Goal: Task Accomplishment & Management: Use online tool/utility

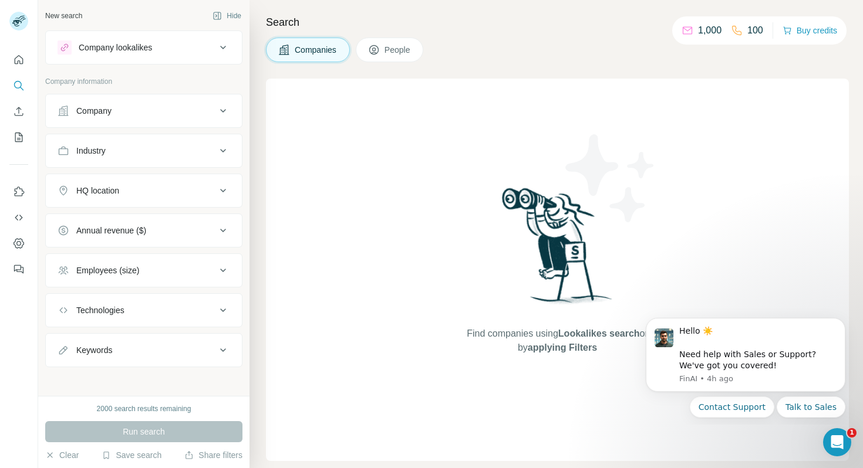
click at [79, 118] on button "Company" at bounding box center [144, 111] width 196 height 28
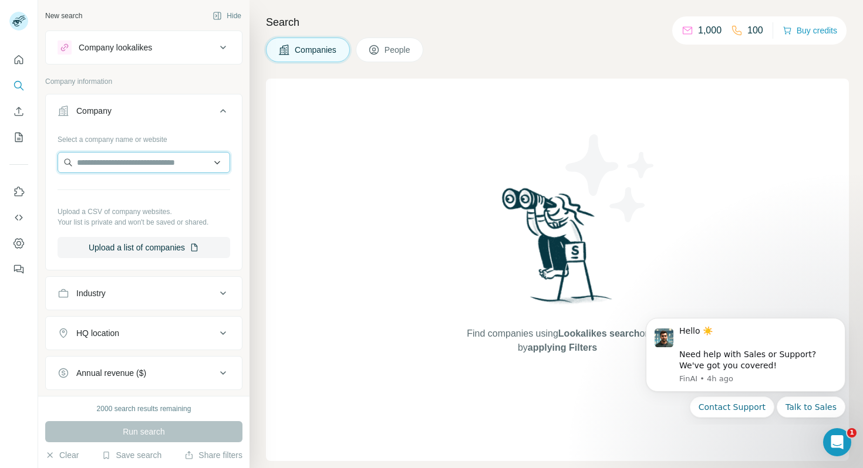
click at [99, 167] on input "text" at bounding box center [144, 162] width 173 height 21
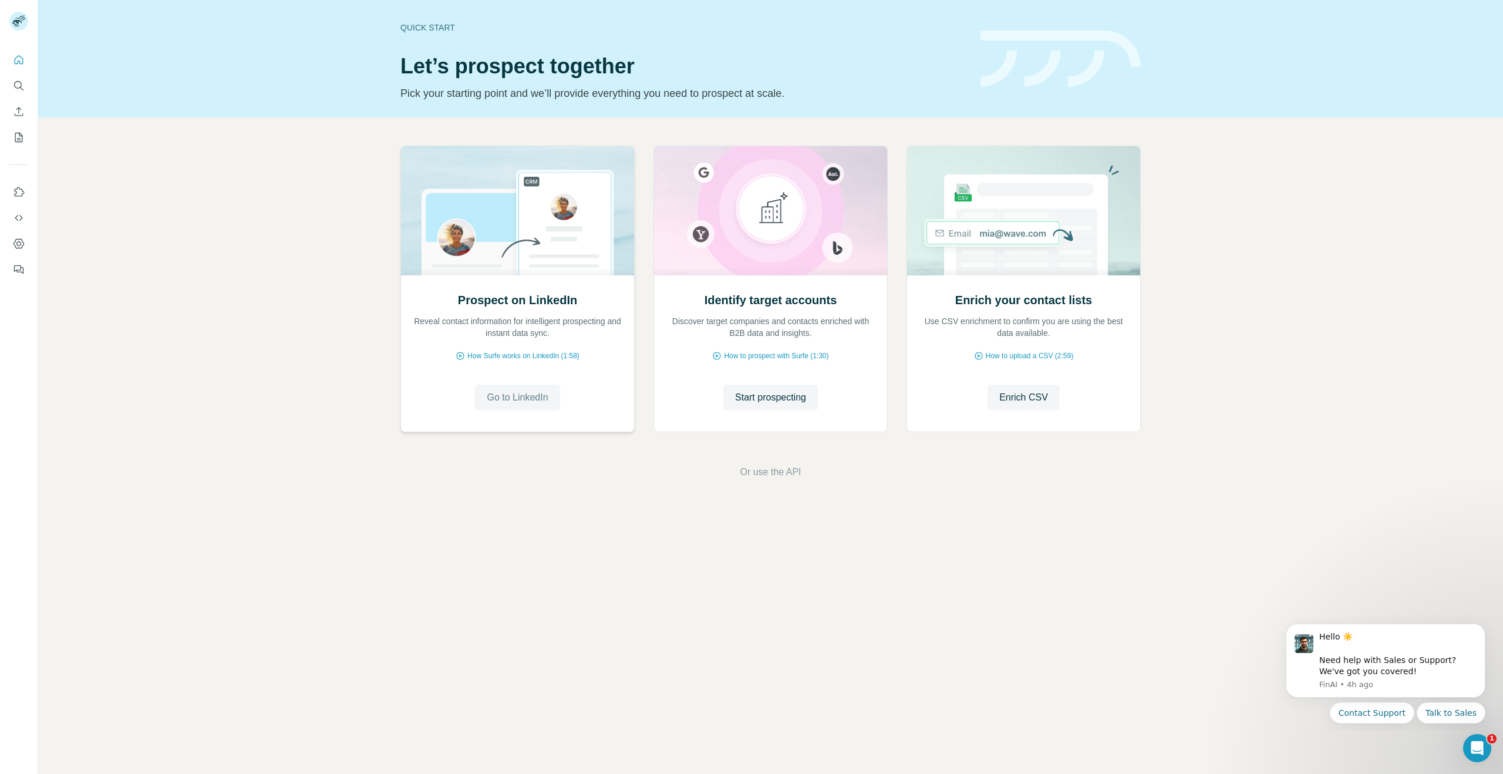
click at [514, 404] on button "Go to LinkedIn" at bounding box center [517, 398] width 85 height 26
click at [520, 399] on span "Go to LinkedIn" at bounding box center [517, 397] width 61 height 14
click at [18, 54] on icon "Quick start" at bounding box center [19, 60] width 12 height 12
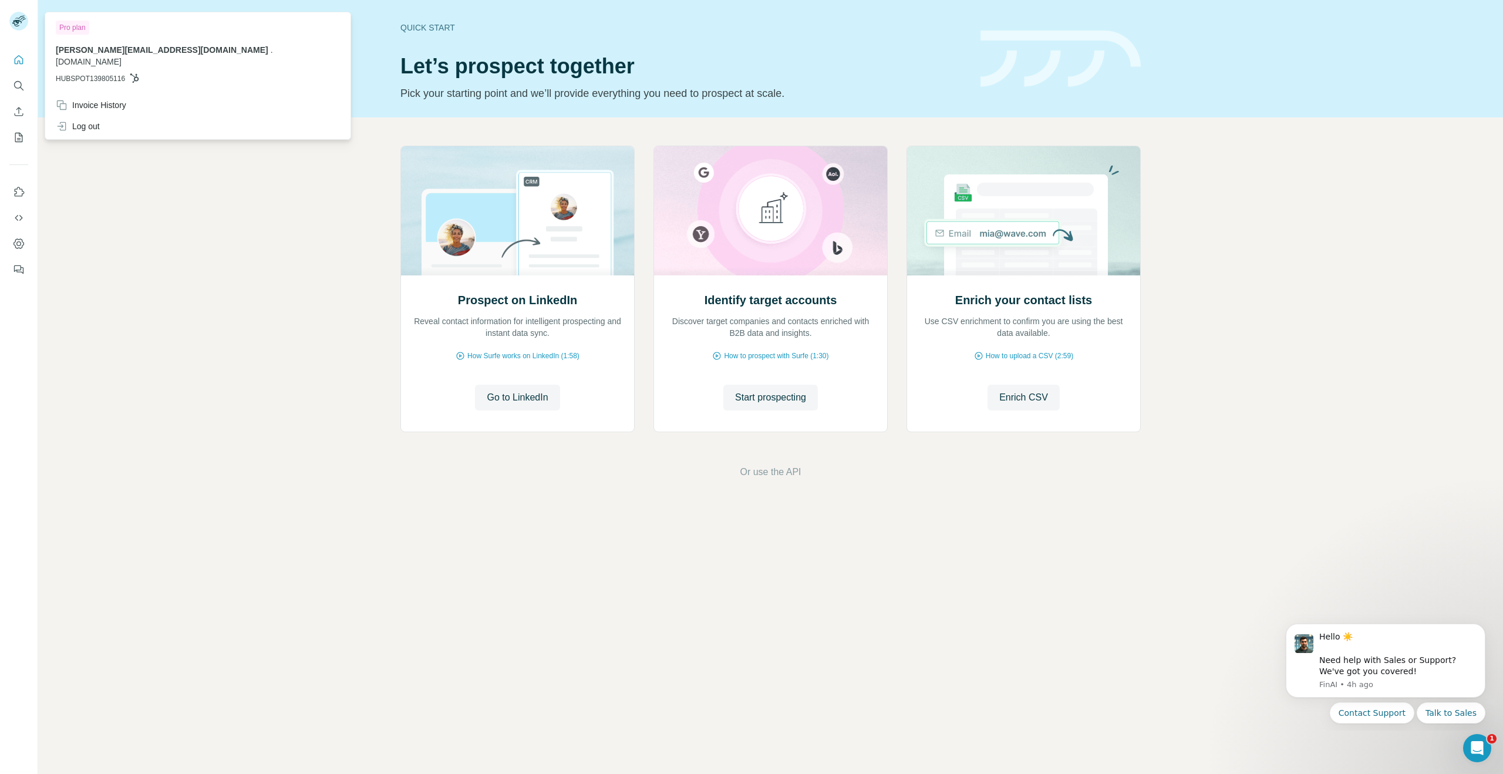
click at [22, 23] on rect at bounding box center [18, 21] width 19 height 19
click at [91, 120] on div "Log out" at bounding box center [78, 126] width 44 height 12
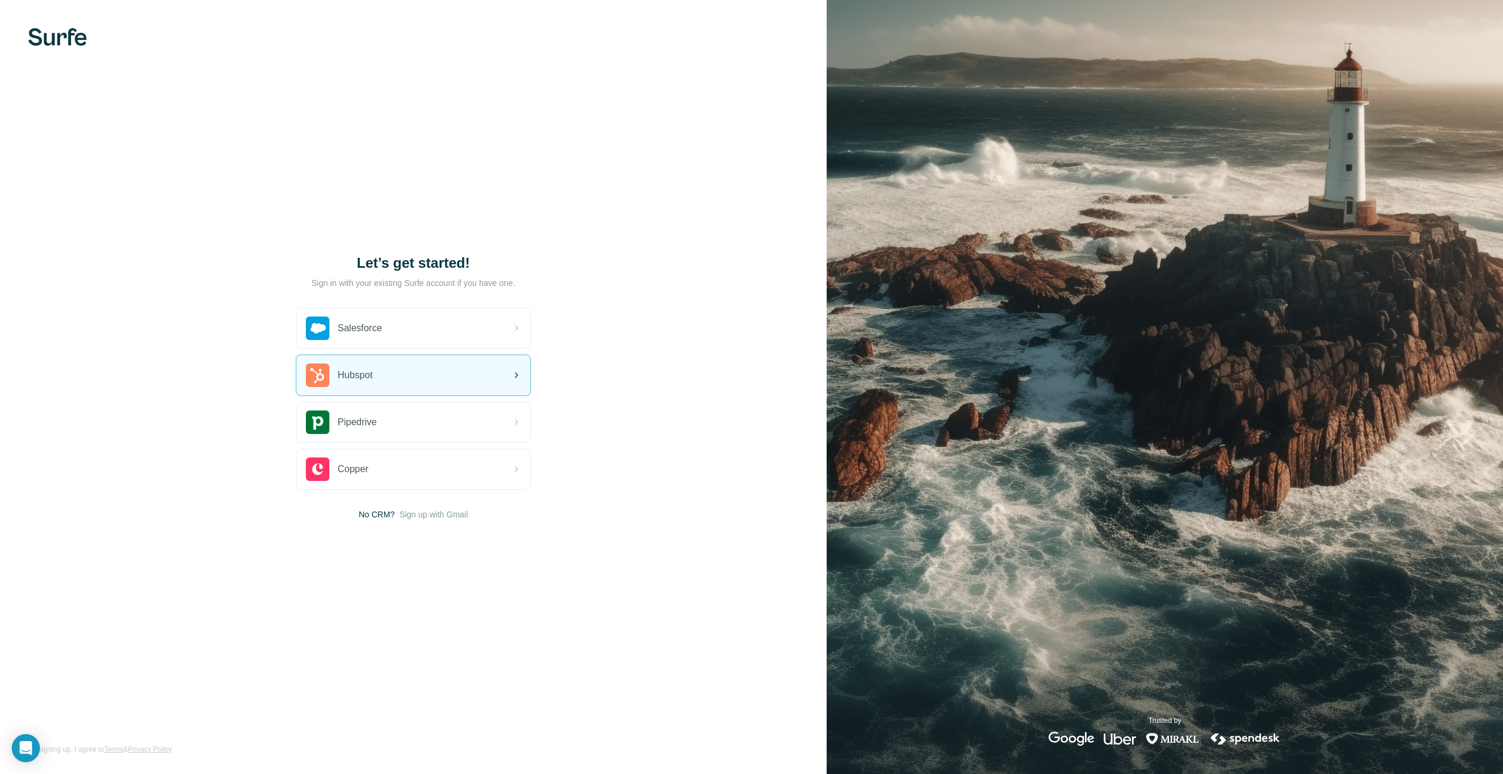
click at [350, 376] on span "Hubspot" at bounding box center [355, 375] width 35 height 14
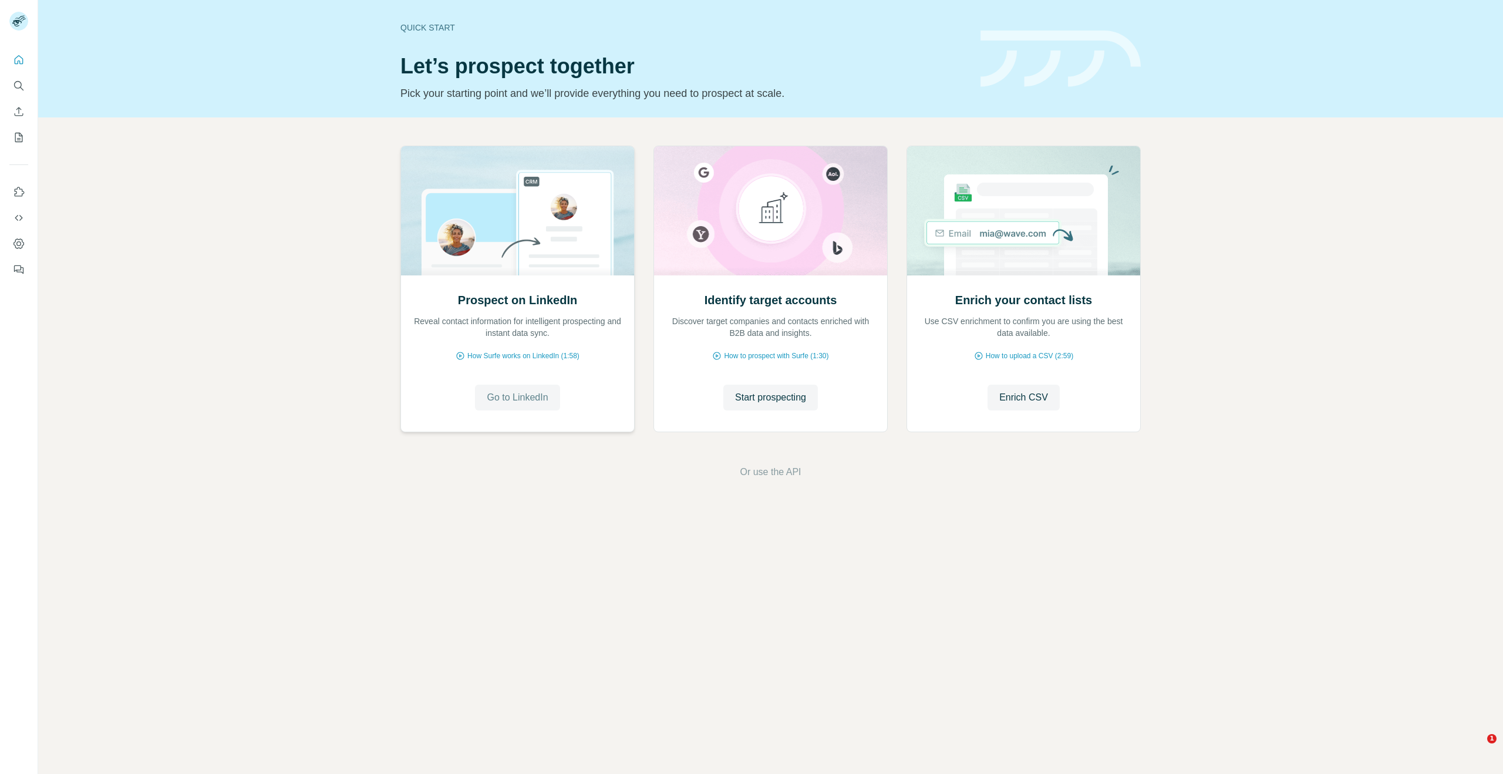
click at [522, 399] on span "Go to LinkedIn" at bounding box center [517, 397] width 61 height 14
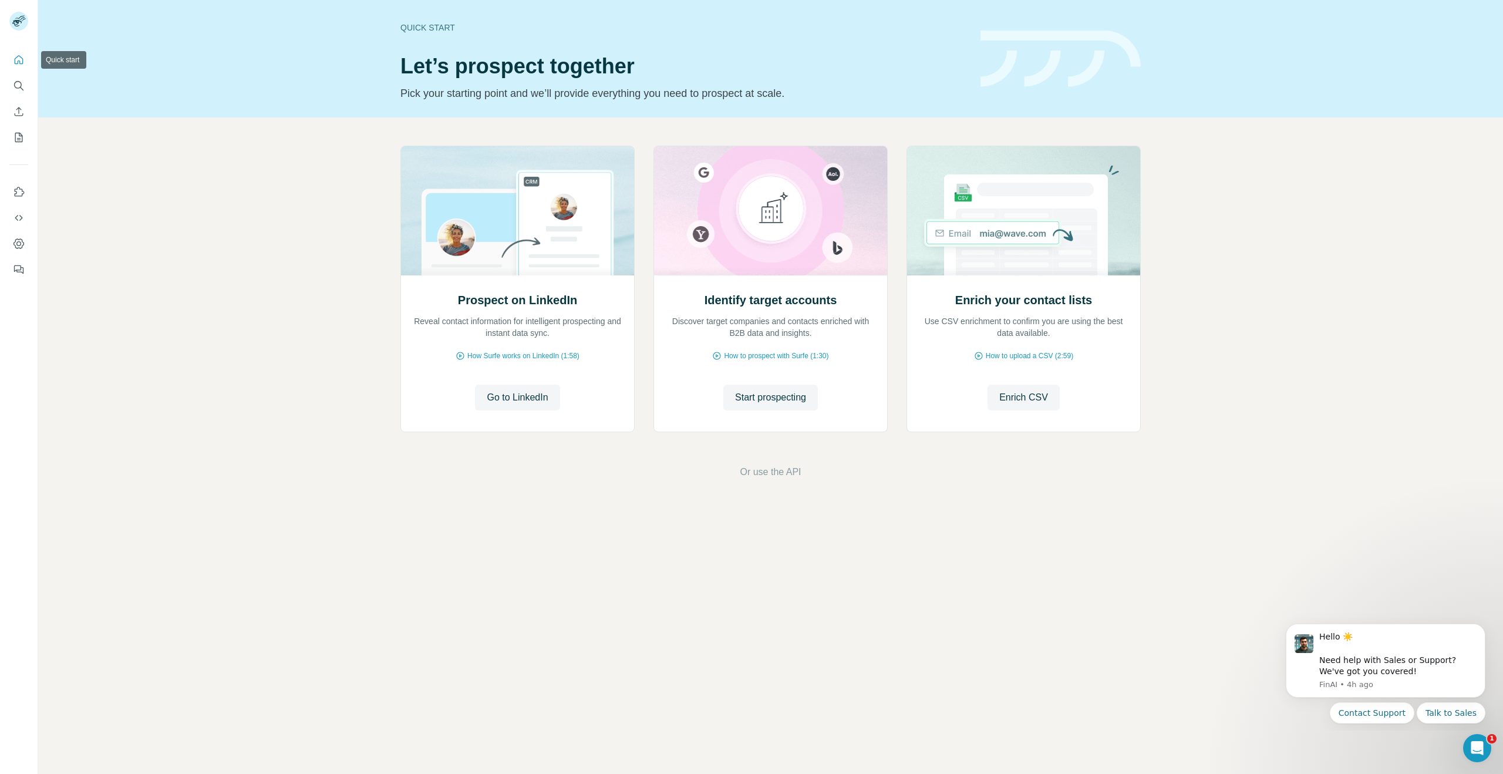
click at [20, 60] on icon "Quick start" at bounding box center [19, 60] width 12 height 12
click at [498, 394] on span "Go to LinkedIn" at bounding box center [517, 397] width 61 height 14
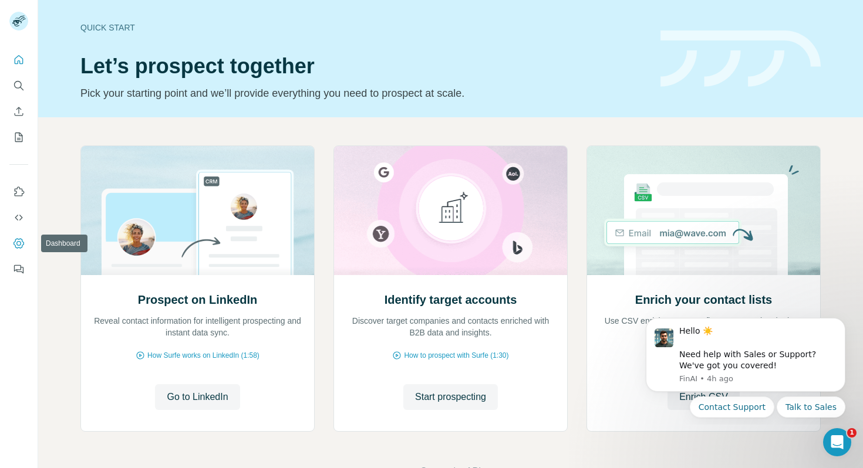
click at [23, 241] on icon "Dashboard" at bounding box center [19, 244] width 12 height 12
click at [21, 247] on icon "Dashboard" at bounding box center [19, 244] width 12 height 12
